Goal: Transaction & Acquisition: Purchase product/service

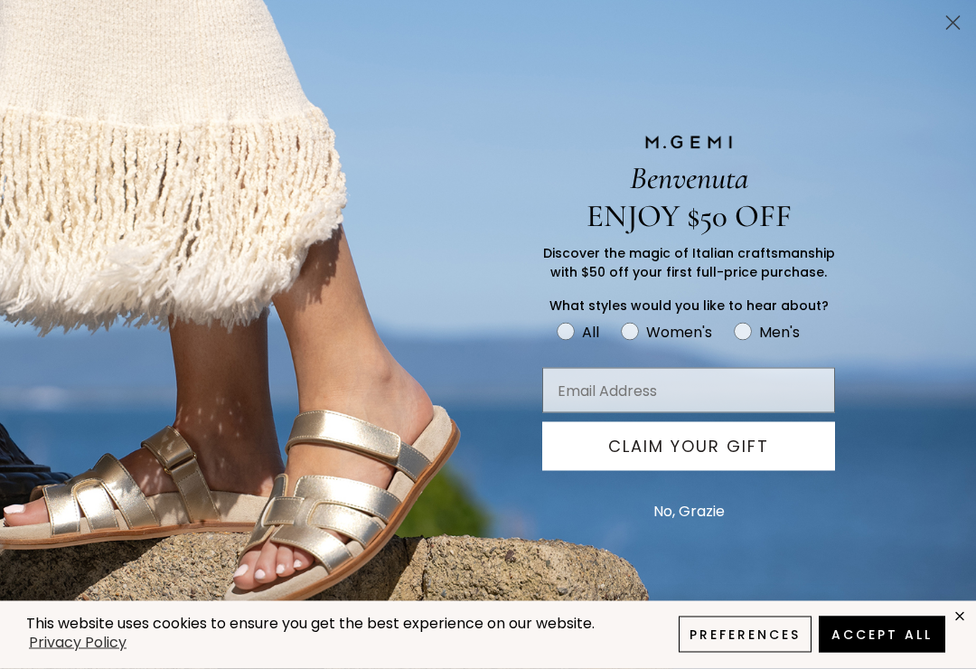
scroll to position [906, 0]
click at [957, 15] on circle "Close dialog" at bounding box center [953, 23] width 30 height 30
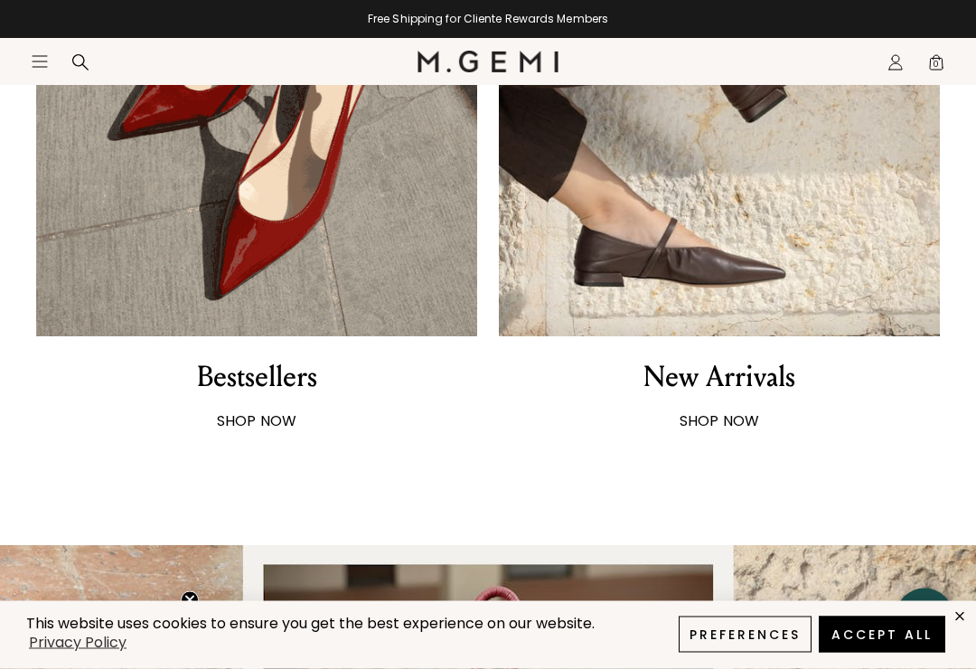
scroll to position [1209, 0]
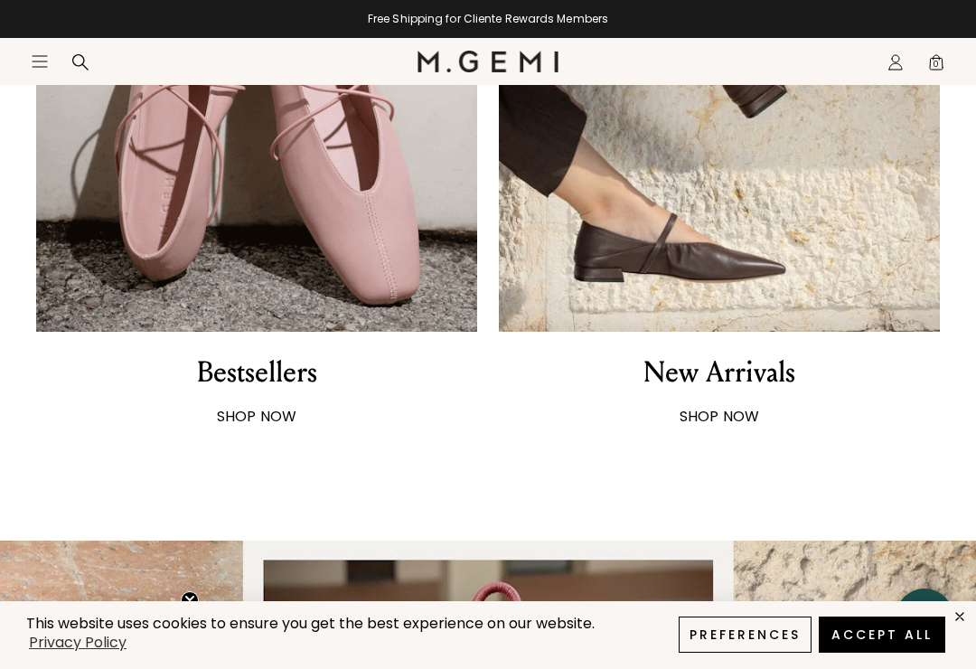
click at [287, 380] on div "Bestsellers" at bounding box center [257, 372] width 120 height 38
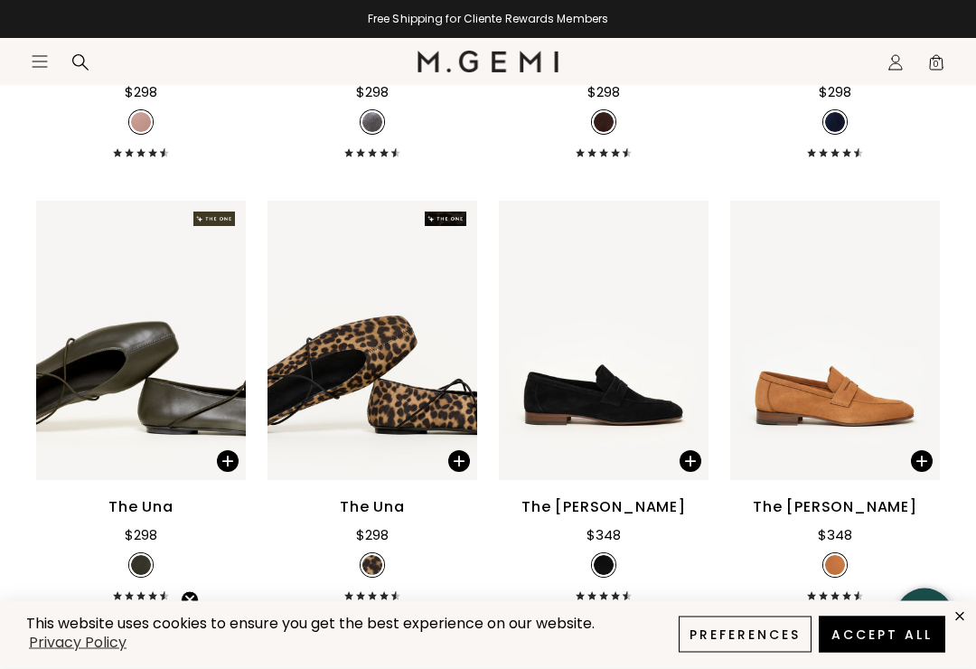
scroll to position [2394, 0]
click at [381, 518] on div "The Una" at bounding box center [372, 507] width 65 height 22
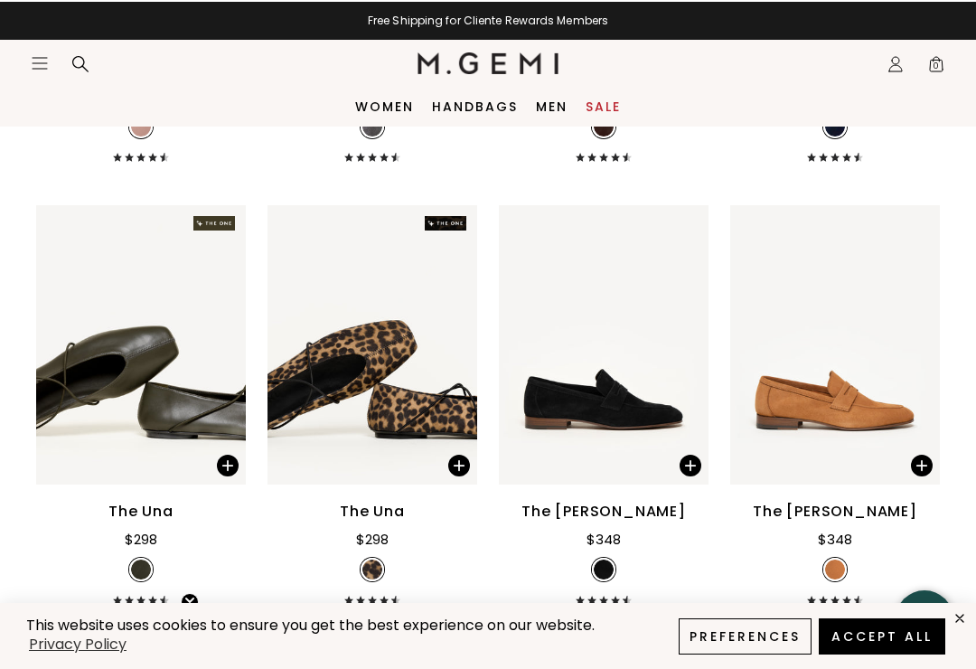
scroll to position [2390, 0]
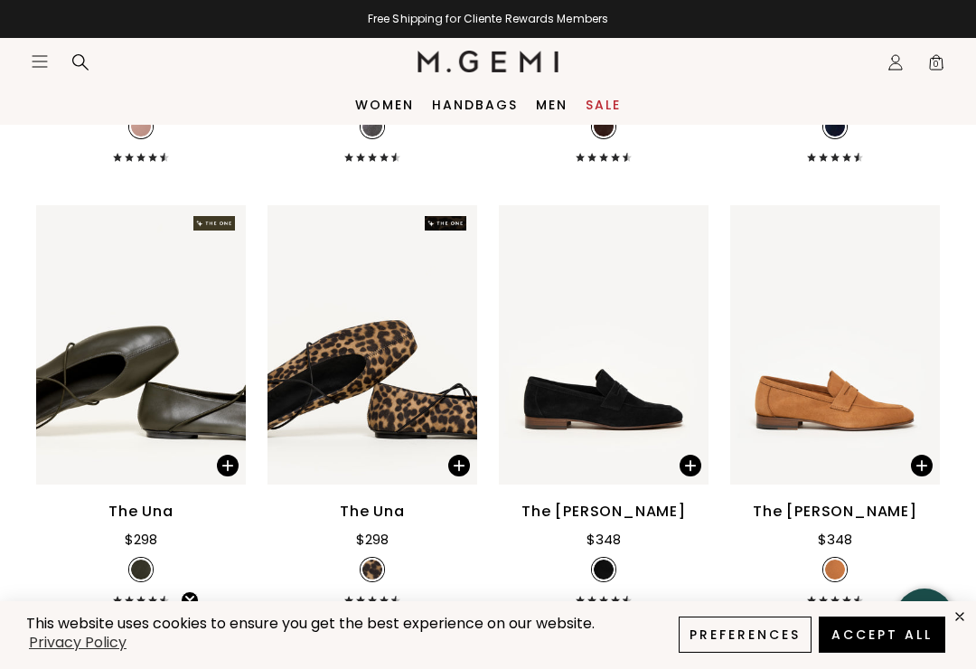
click at [367, 522] on div "The Una" at bounding box center [372, 512] width 65 height 22
click at [367, 350] on img at bounding box center [373, 344] width 210 height 279
click at [361, 522] on div "The Una" at bounding box center [372, 512] width 65 height 22
click at [398, 522] on div "The Una" at bounding box center [372, 512] width 65 height 22
click at [450, 352] on img at bounding box center [454, 344] width 16 height 16
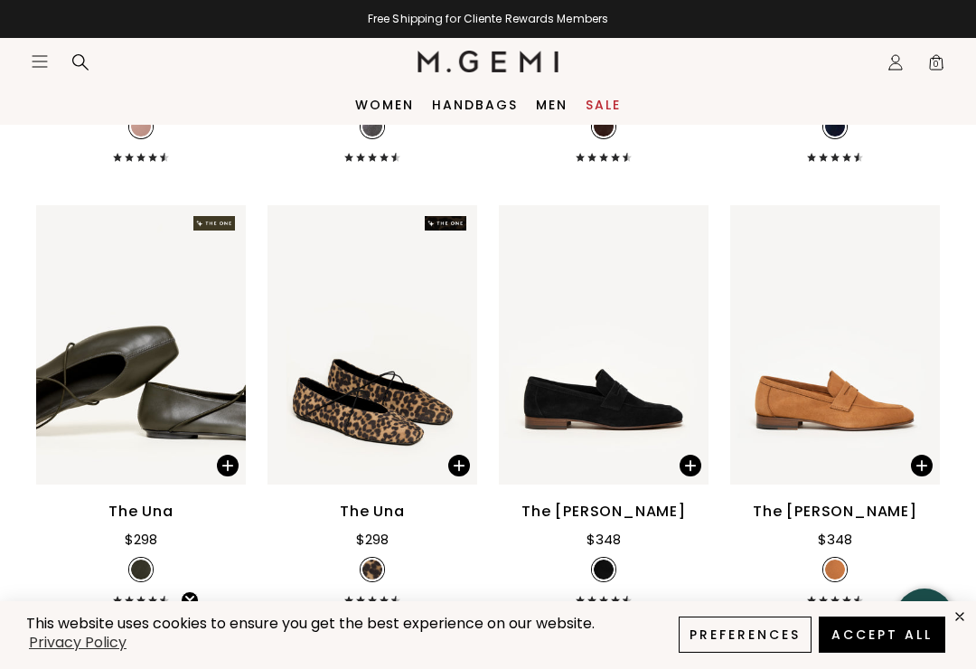
click at [459, 352] on img at bounding box center [454, 344] width 16 height 16
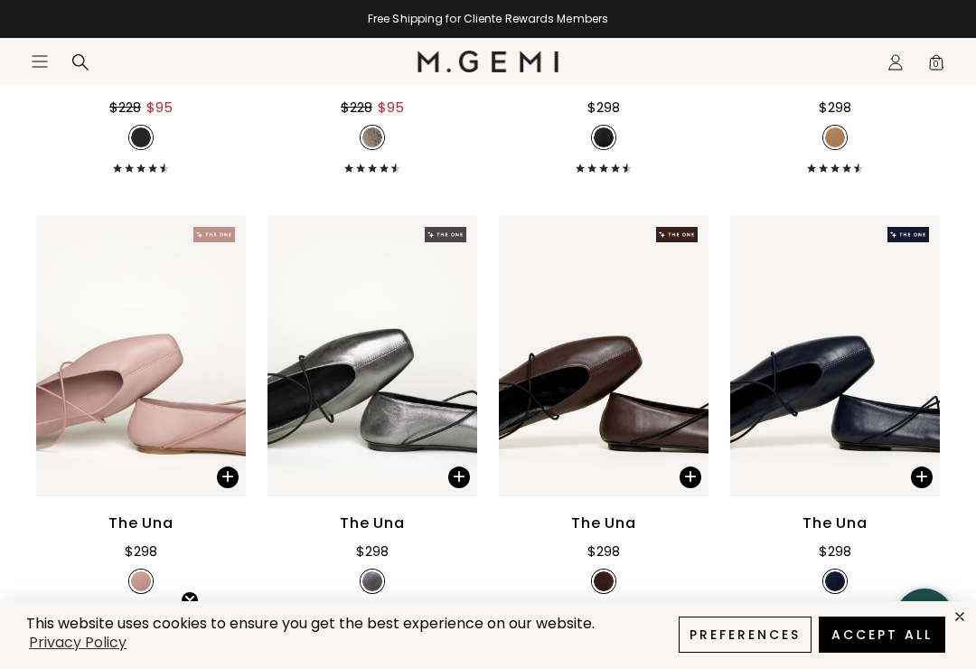
scroll to position [1954, 0]
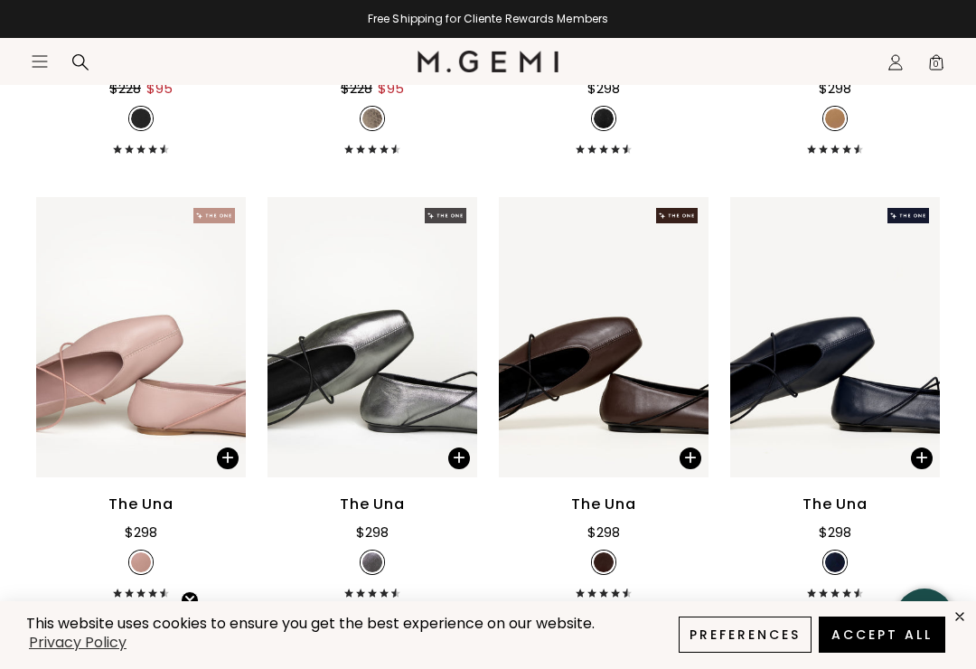
click at [604, 515] on div "The Una" at bounding box center [603, 504] width 65 height 22
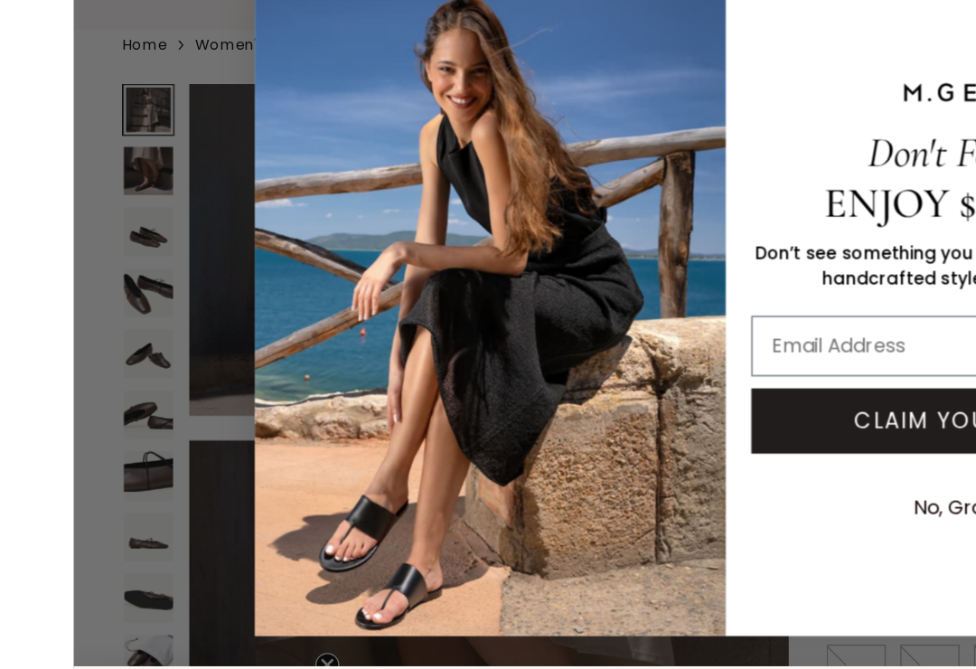
scroll to position [80, 0]
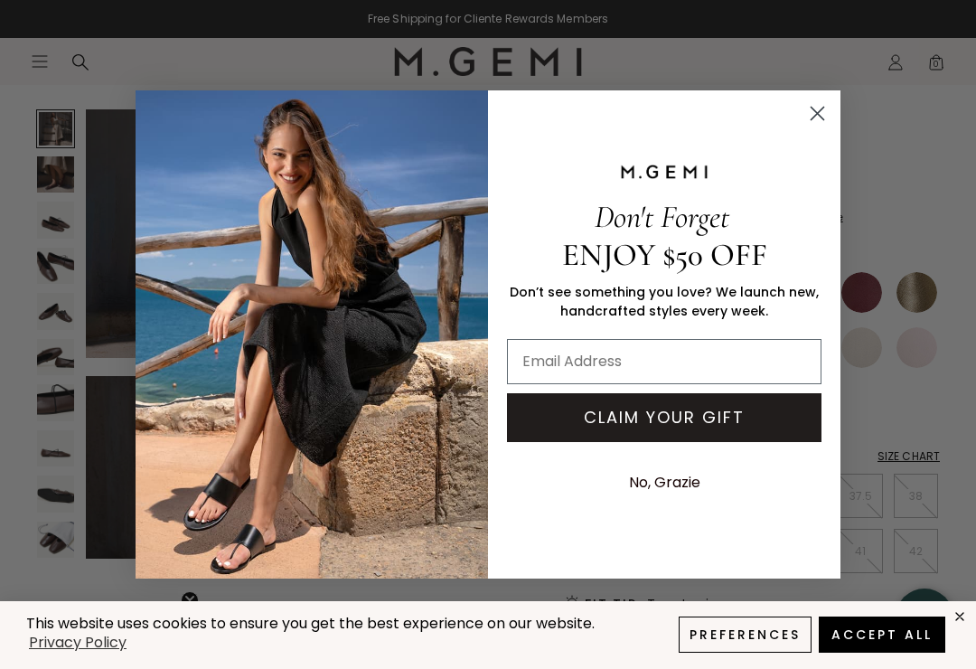
click at [832, 107] on icon "Close dialog" at bounding box center [818, 114] width 32 height 32
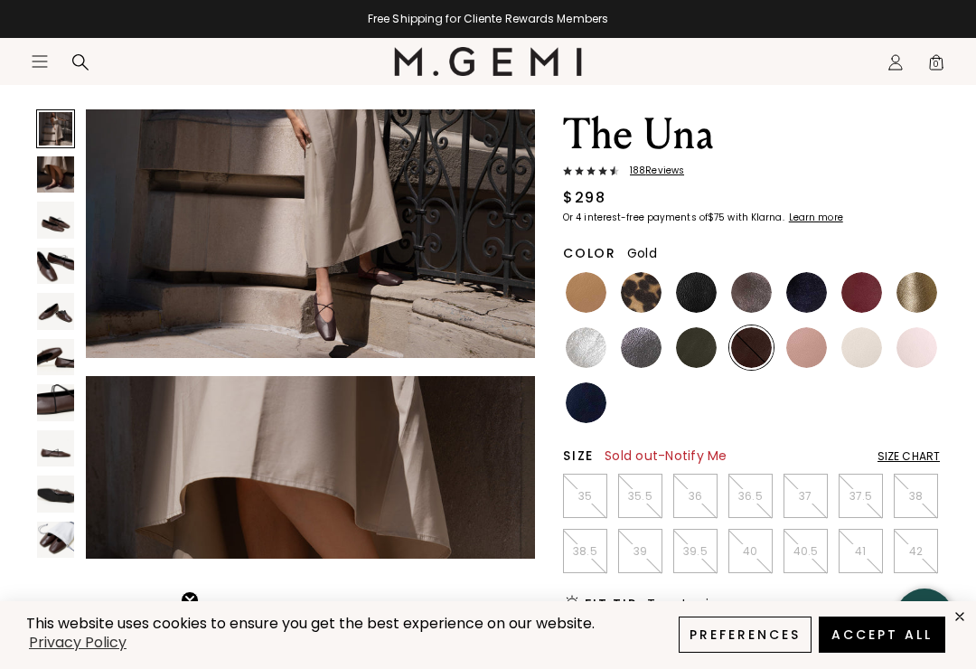
click at [927, 288] on img at bounding box center [917, 292] width 41 height 41
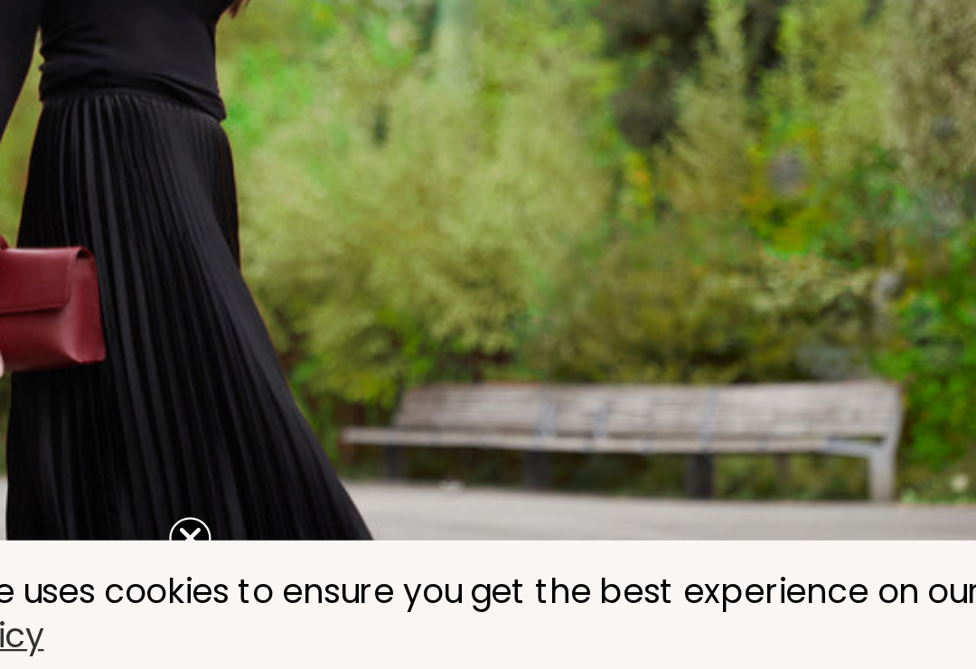
scroll to position [169, 0]
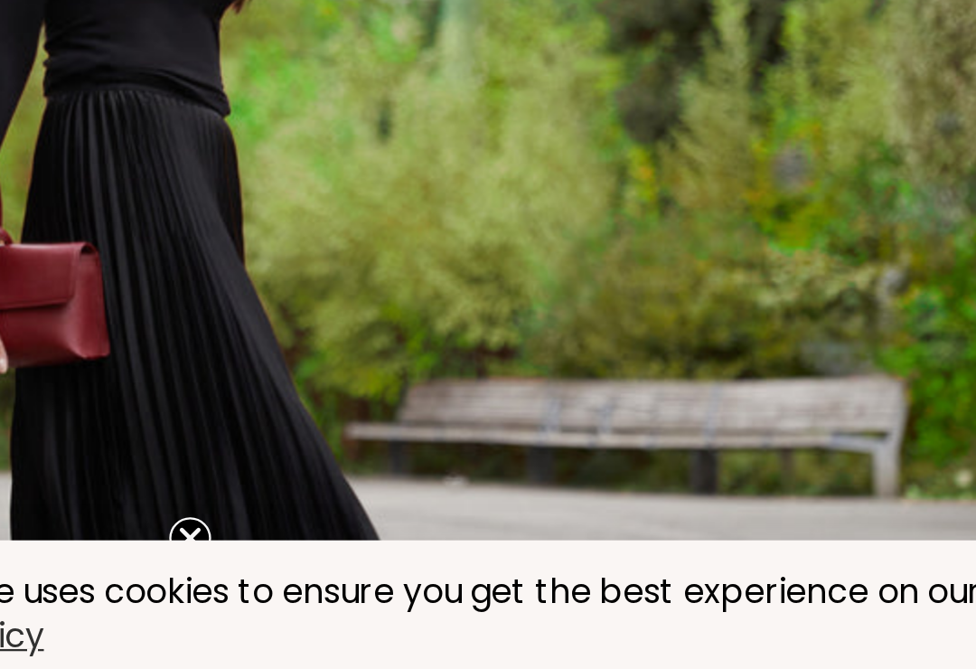
click at [74, 601] on div "This website uses cookies to ensure you get the best experience on our website.…" at bounding box center [488, 635] width 976 height 68
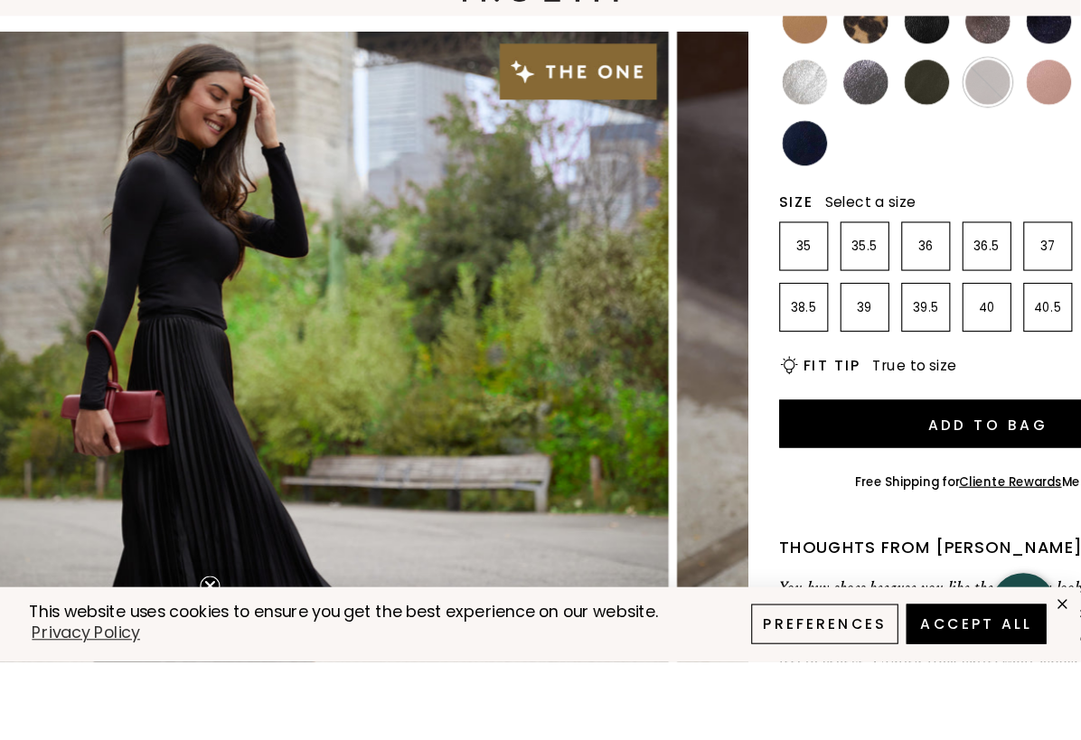
scroll to position [218, 0]
